Goal: Obtain resource: Obtain resource

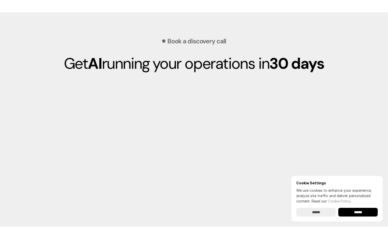
scroll to position [1552, 0]
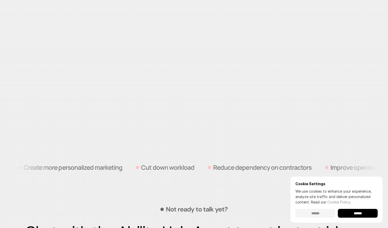
click at [312, 213] on input "******" at bounding box center [316, 212] width 40 height 9
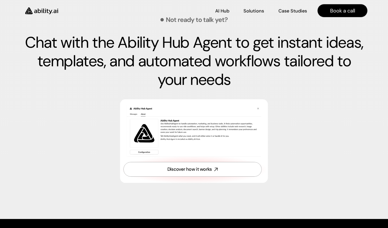
scroll to position [1740, 0]
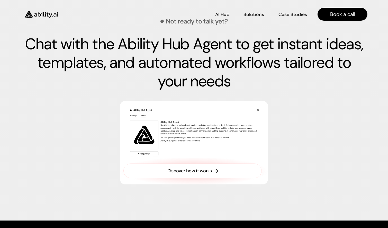
click at [196, 174] on div "Discover how it works" at bounding box center [190, 170] width 45 height 6
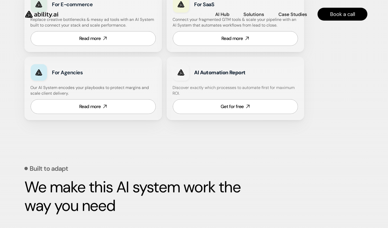
scroll to position [279, 0]
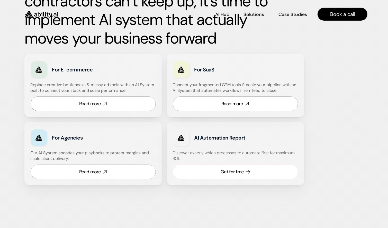
click at [234, 172] on div "Get for free" at bounding box center [232, 171] width 23 height 6
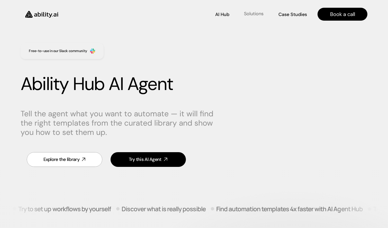
click at [259, 14] on p "Solutions" at bounding box center [254, 14] width 20 height 6
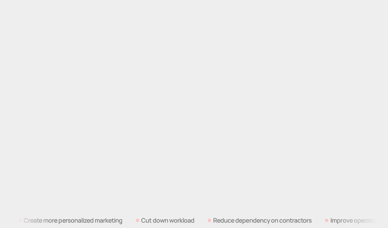
scroll to position [1566, 0]
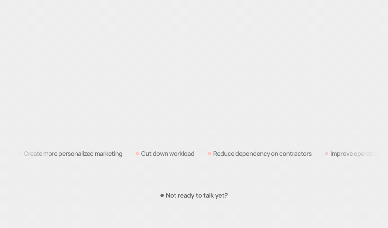
drag, startPoint x: 301, startPoint y: 170, endPoint x: 330, endPoint y: 168, distance: 29.4
click at [192, 163] on ul "Create more personalized marketing Cut down workload Reduce dependency on contr…" at bounding box center [10, 153] width 363 height 21
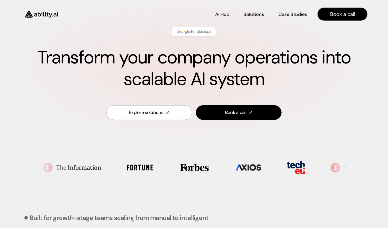
scroll to position [0, 0]
